Goal: Information Seeking & Learning: Learn about a topic

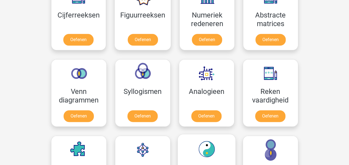
scroll to position [194, 0]
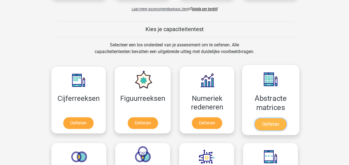
click at [272, 123] on link "Oefenen" at bounding box center [271, 124] width 32 height 12
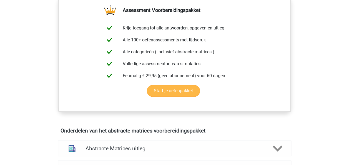
scroll to position [250, 0]
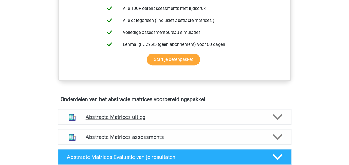
click at [133, 116] on h4 "Abstracte Matrices uitleg" at bounding box center [175, 117] width 178 height 6
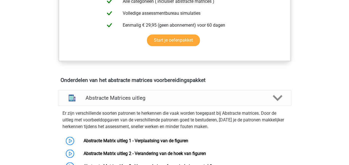
scroll to position [278, 0]
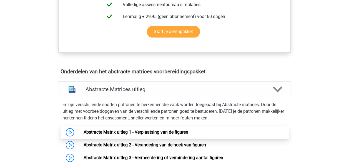
click at [165, 131] on link "Abstracte Matrix uitleg 1 - Verplaatsing van de figuren" at bounding box center [136, 131] width 105 height 5
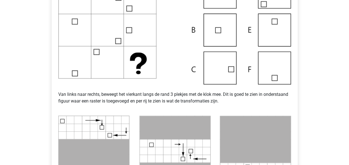
scroll to position [139, 0]
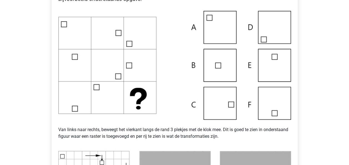
click at [212, 106] on img at bounding box center [174, 65] width 233 height 109
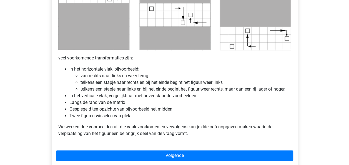
scroll to position [333, 0]
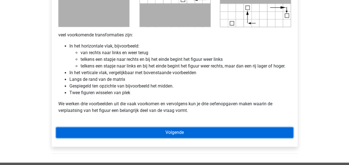
click at [176, 132] on link "Volgende" at bounding box center [174, 132] width 237 height 11
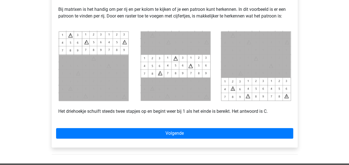
scroll to position [278, 0]
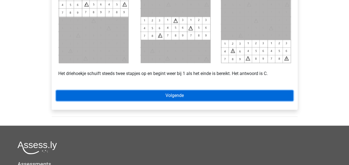
click at [199, 95] on link "Volgende" at bounding box center [174, 95] width 237 height 11
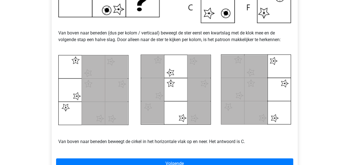
scroll to position [250, 0]
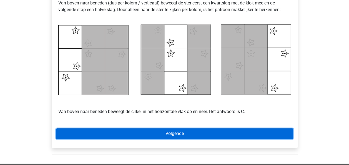
click at [168, 131] on link "Volgende" at bounding box center [174, 133] width 237 height 11
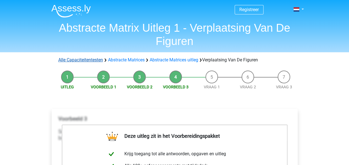
click at [94, 60] on link "Alle Capaciteitentesten" at bounding box center [80, 59] width 45 height 5
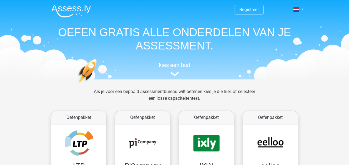
scroll to position [235, 0]
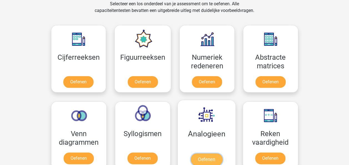
click at [210, 161] on link "Oefenen" at bounding box center [206, 159] width 32 height 12
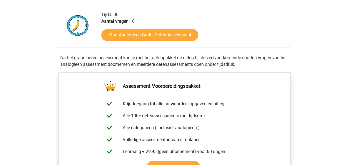
scroll to position [83, 0]
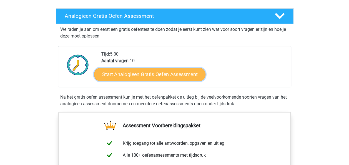
click at [158, 77] on link "Start Analogieen Gratis Oefen Assessment" at bounding box center [149, 73] width 111 height 13
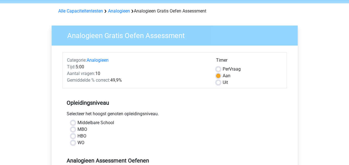
scroll to position [28, 0]
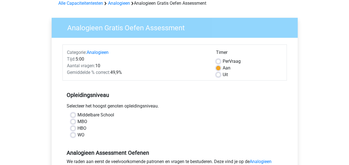
click at [83, 129] on label "HBO" at bounding box center [81, 128] width 9 height 7
click at [75, 129] on input "HBO" at bounding box center [73, 128] width 4 height 6
radio input "true"
click at [76, 137] on div "WO" at bounding box center [175, 135] width 208 height 7
click at [77, 136] on label "WO" at bounding box center [80, 135] width 7 height 7
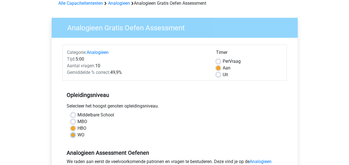
click at [74, 136] on input "WO" at bounding box center [73, 135] width 4 height 6
radio input "true"
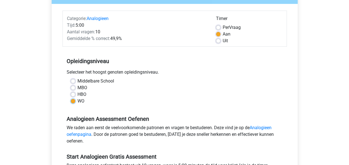
scroll to position [111, 0]
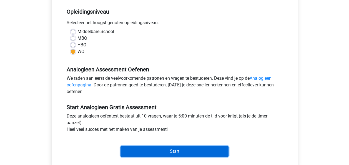
click at [167, 152] on input "Start" at bounding box center [175, 151] width 108 height 11
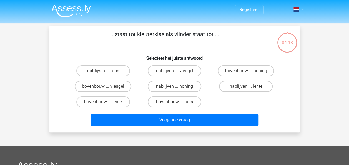
click at [177, 102] on input "bovenbouw ... rups" at bounding box center [176, 104] width 4 height 4
radio input "true"
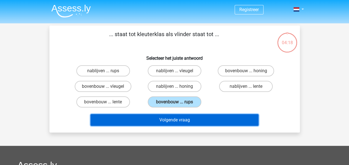
click at [181, 118] on button "Volgende vraag" at bounding box center [175, 120] width 168 height 12
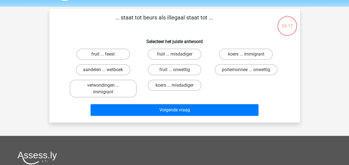
scroll to position [26, 0]
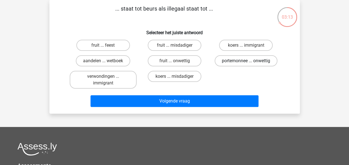
click at [237, 62] on label "portemonnee ... onwettig" at bounding box center [246, 60] width 63 height 11
click at [246, 62] on input "portemonnee ... onwettig" at bounding box center [248, 63] width 4 height 4
radio input "true"
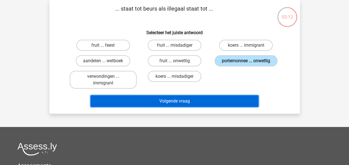
click at [216, 104] on button "Volgende vraag" at bounding box center [175, 101] width 168 height 12
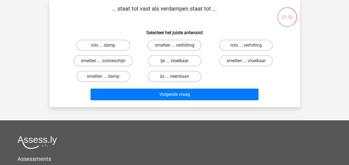
click at [160, 62] on label "ijs ... vloeibaar" at bounding box center [175, 60] width 54 height 11
click at [174, 62] on input "ijs ... vloeibaar" at bounding box center [176, 63] width 4 height 4
radio input "true"
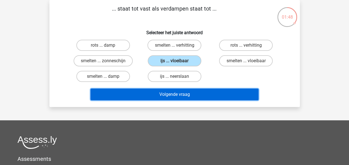
click at [163, 93] on button "Volgende vraag" at bounding box center [175, 95] width 168 height 12
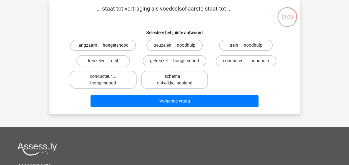
click at [120, 45] on label "langzaam ... hongersnood" at bounding box center [103, 45] width 66 height 11
click at [107, 45] on input "langzaam ... hongersnood" at bounding box center [105, 47] width 4 height 4
radio input "true"
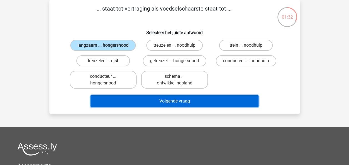
click at [169, 99] on button "Volgende vraag" at bounding box center [175, 101] width 168 height 12
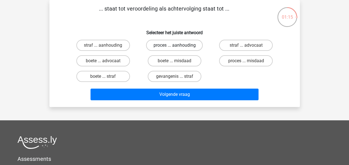
click at [157, 45] on label "proces ... aanhouding" at bounding box center [174, 45] width 57 height 11
click at [174, 45] on input "proces ... aanhouding" at bounding box center [176, 47] width 4 height 4
radio input "true"
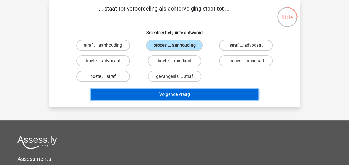
click at [172, 92] on button "Volgende vraag" at bounding box center [175, 95] width 168 height 12
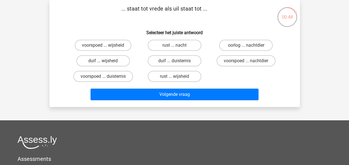
click at [177, 76] on input "rust ... wijsheid" at bounding box center [176, 78] width 4 height 4
radio input "true"
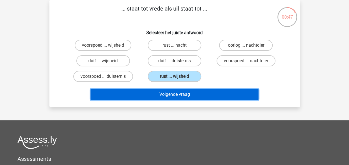
click at [168, 94] on button "Volgende vraag" at bounding box center [175, 95] width 168 height 12
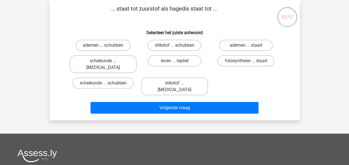
click at [176, 64] on input "leven ... reptiel" at bounding box center [176, 63] width 4 height 4
radio input "true"
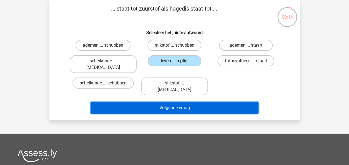
click at [174, 102] on button "Volgende vraag" at bounding box center [175, 108] width 168 height 12
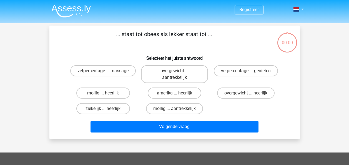
scroll to position [26, 0]
